Goal: Obtain resource: Obtain resource

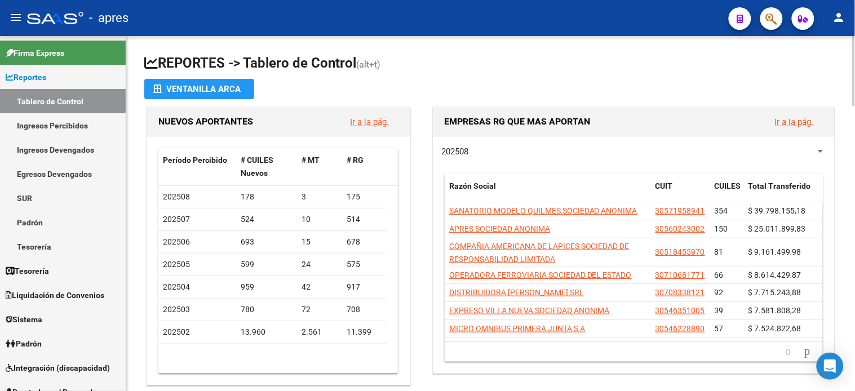
click at [277, 92] on app-file-import-inline "Ventanilla ARCA" at bounding box center [490, 89] width 693 height 20
click at [413, 86] on app-file-import-inline "Ventanilla ARCA" at bounding box center [490, 89] width 693 height 20
click at [418, 85] on app-file-import-inline "Ventanilla ARCA" at bounding box center [490, 89] width 693 height 20
click at [425, 87] on app-file-import-inline "Ventanilla ARCA" at bounding box center [490, 89] width 693 height 20
click at [424, 91] on app-file-import-inline "Ventanilla ARCA" at bounding box center [490, 89] width 693 height 20
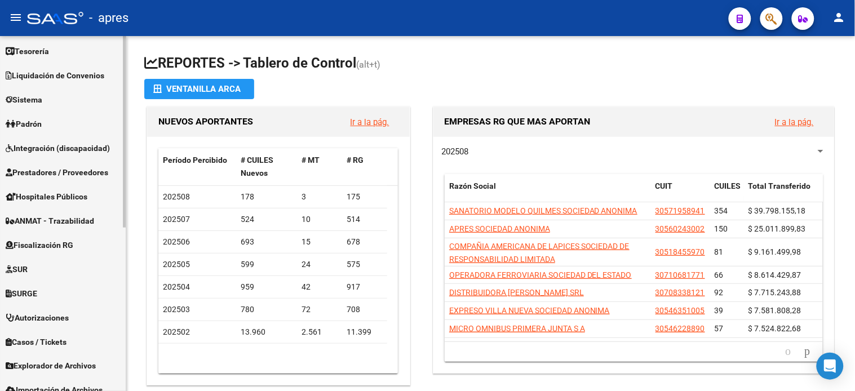
scroll to position [250, 0]
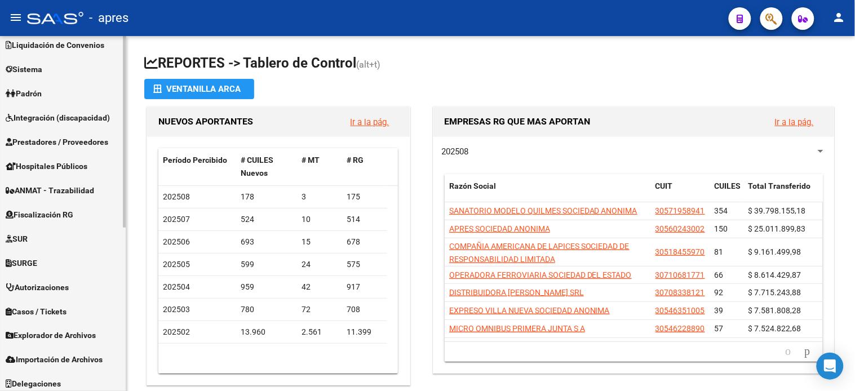
click at [60, 214] on span "Fiscalización RG" at bounding box center [40, 215] width 68 height 12
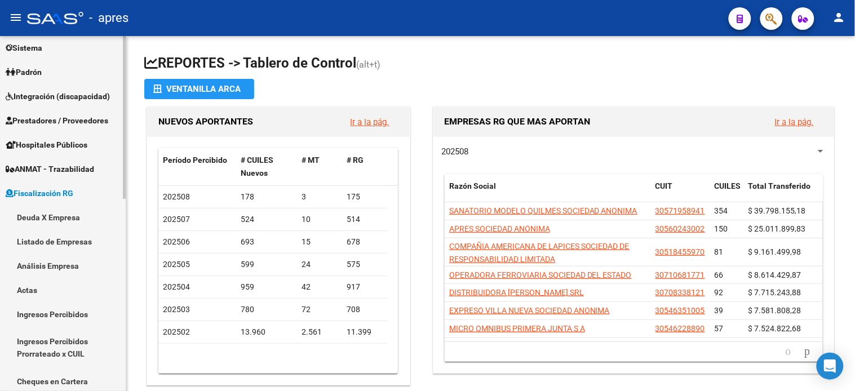
scroll to position [81, 0]
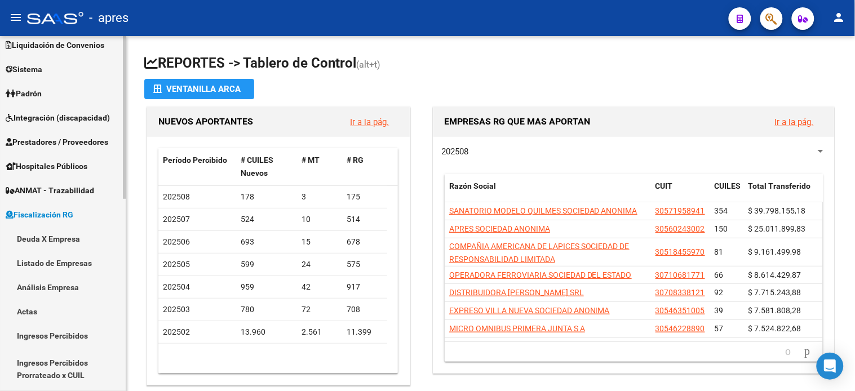
click at [54, 282] on link "Análisis Empresa" at bounding box center [63, 287] width 126 height 24
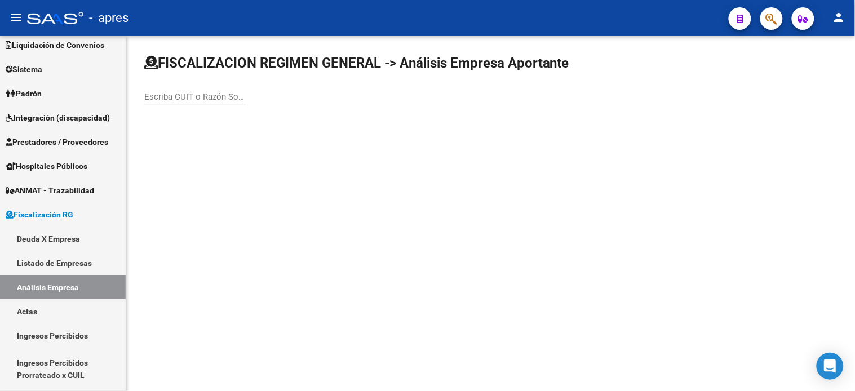
click at [187, 99] on input "Escriba CUIT o Razón Social para buscar" at bounding box center [194, 97] width 101 height 10
click at [193, 98] on input "Escriba CUIT o Razón Social para buscar" at bounding box center [194, 97] width 101 height 10
paste input "30717368130"
type input "30717368130"
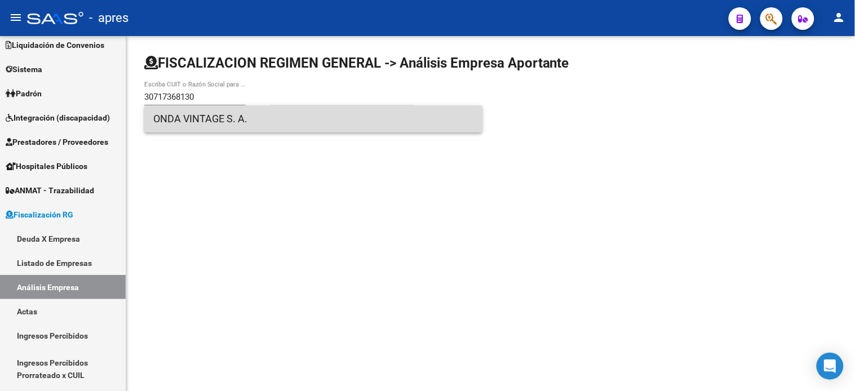
click at [233, 129] on span "ONDA VINTAGE S. A." at bounding box center [313, 118] width 320 height 27
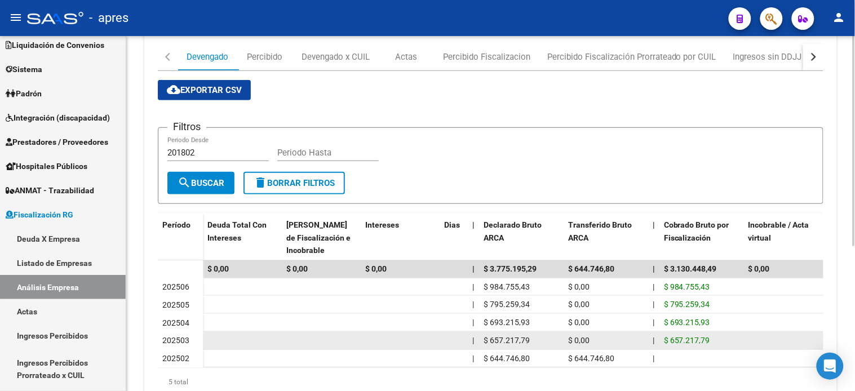
scroll to position [57, 0]
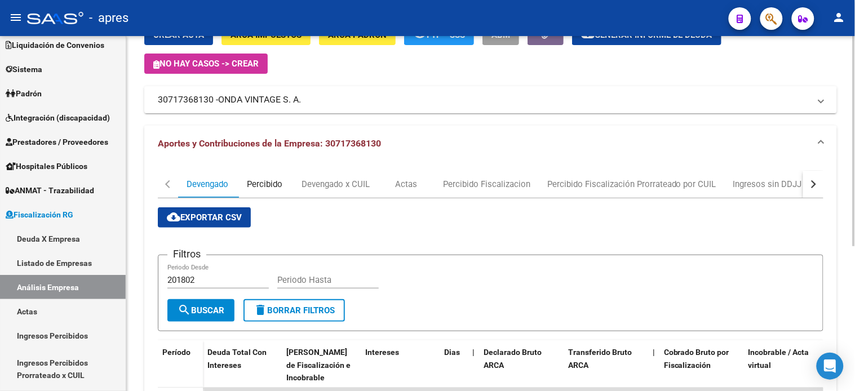
click at [258, 183] on div "Percibido" at bounding box center [266, 184] width 36 height 12
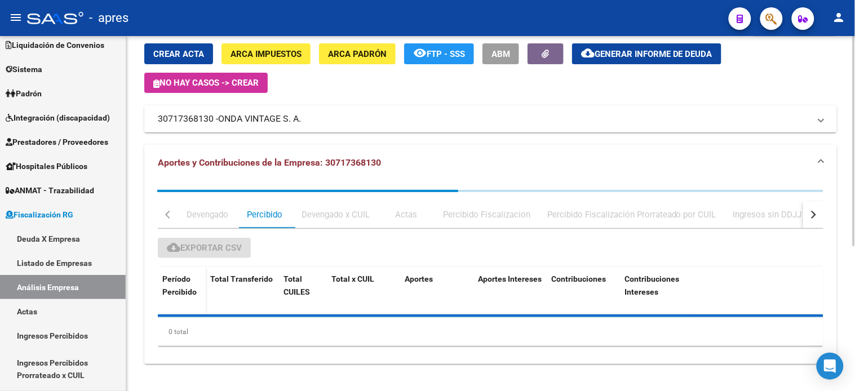
scroll to position [0, 0]
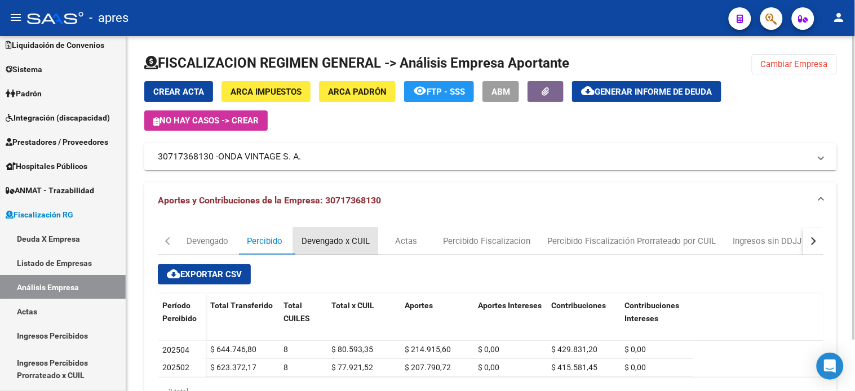
click at [324, 253] on div "Devengado x CUIL" at bounding box center [335, 241] width 85 height 27
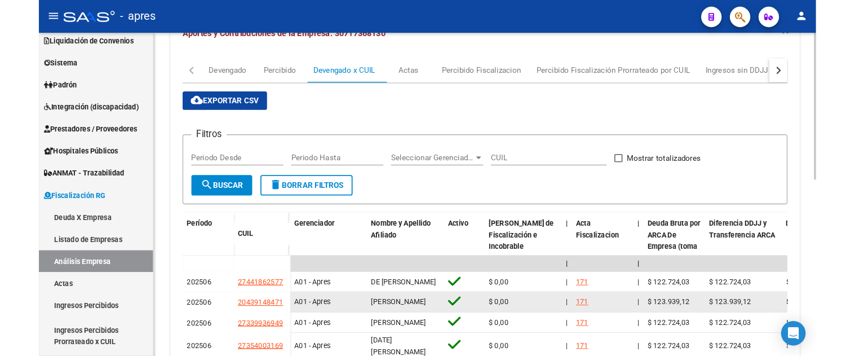
scroll to position [113, 0]
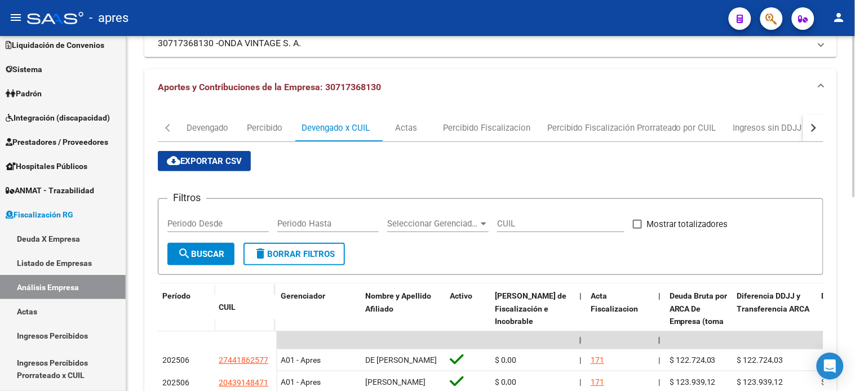
drag, startPoint x: 222, startPoint y: 164, endPoint x: 301, endPoint y: 242, distance: 111.6
click at [222, 164] on span "cloud_download Exportar CSV" at bounding box center [204, 161] width 75 height 10
